Goal: Task Accomplishment & Management: Use online tool/utility

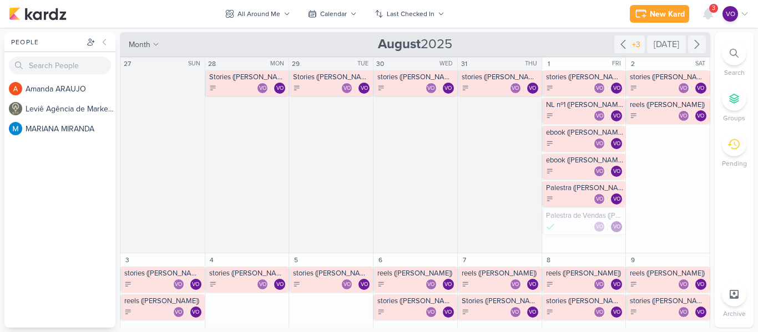
scroll to position [459, 0]
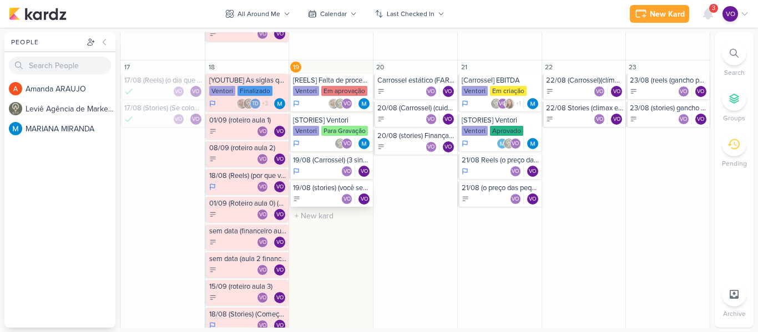
click at [313, 197] on div "[PERSON_NAME]" at bounding box center [332, 199] width 78 height 11
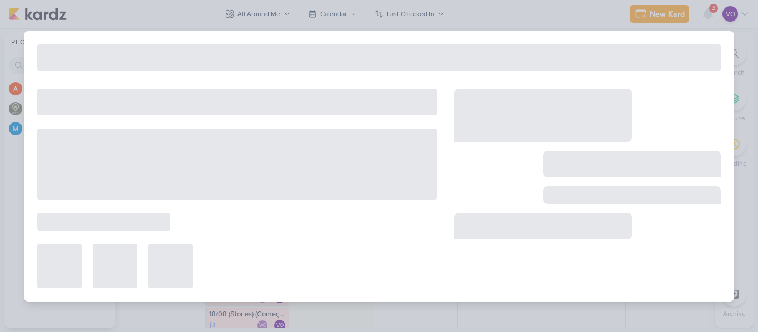
type input "19/08 (stories) (você sente que sua vida está pausada) (CTA carta)"
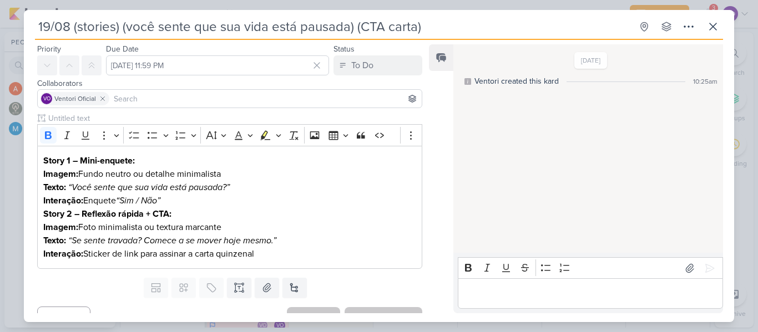
scroll to position [50, 0]
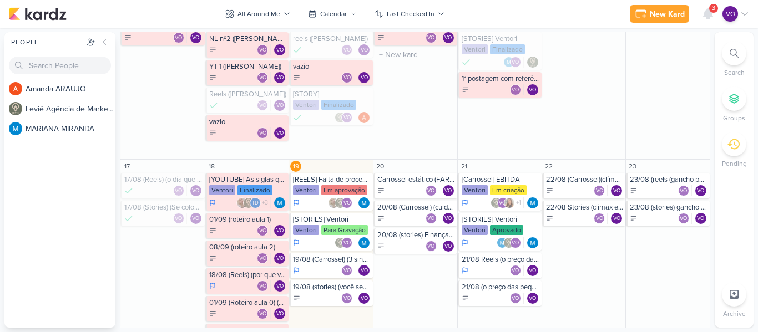
scroll to position [388, 0]
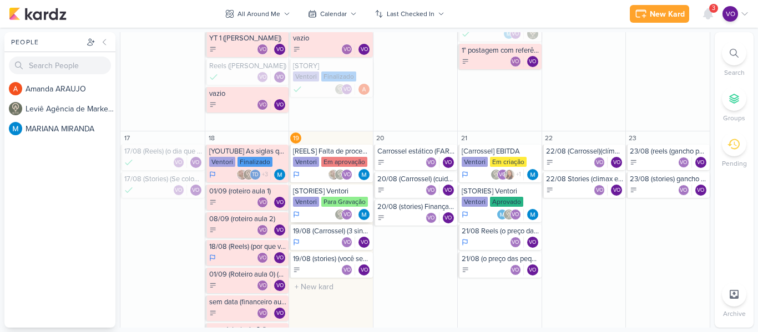
click at [321, 198] on div "Para Gravação" at bounding box center [344, 202] width 47 height 10
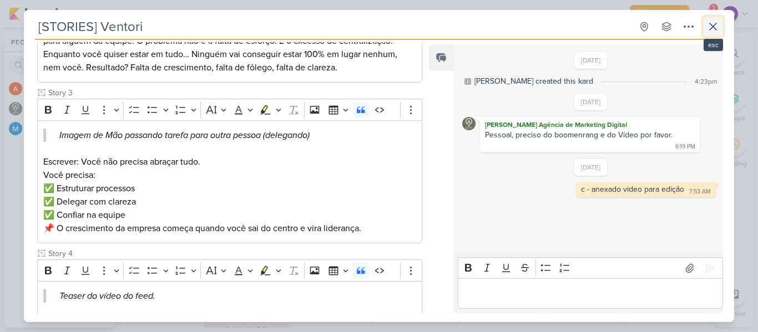
click at [717, 29] on icon at bounding box center [712, 26] width 13 height 13
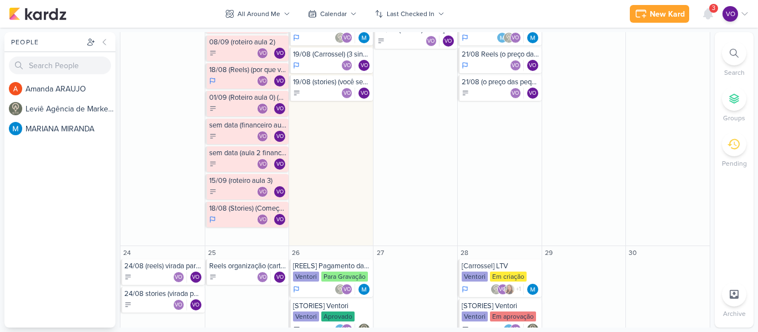
scroll to position [626, 0]
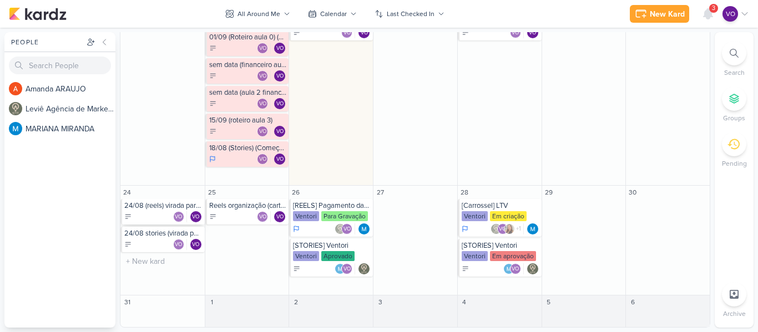
click at [150, 212] on div "[PERSON_NAME]" at bounding box center [163, 216] width 78 height 11
